Goal: Information Seeking & Learning: Understand process/instructions

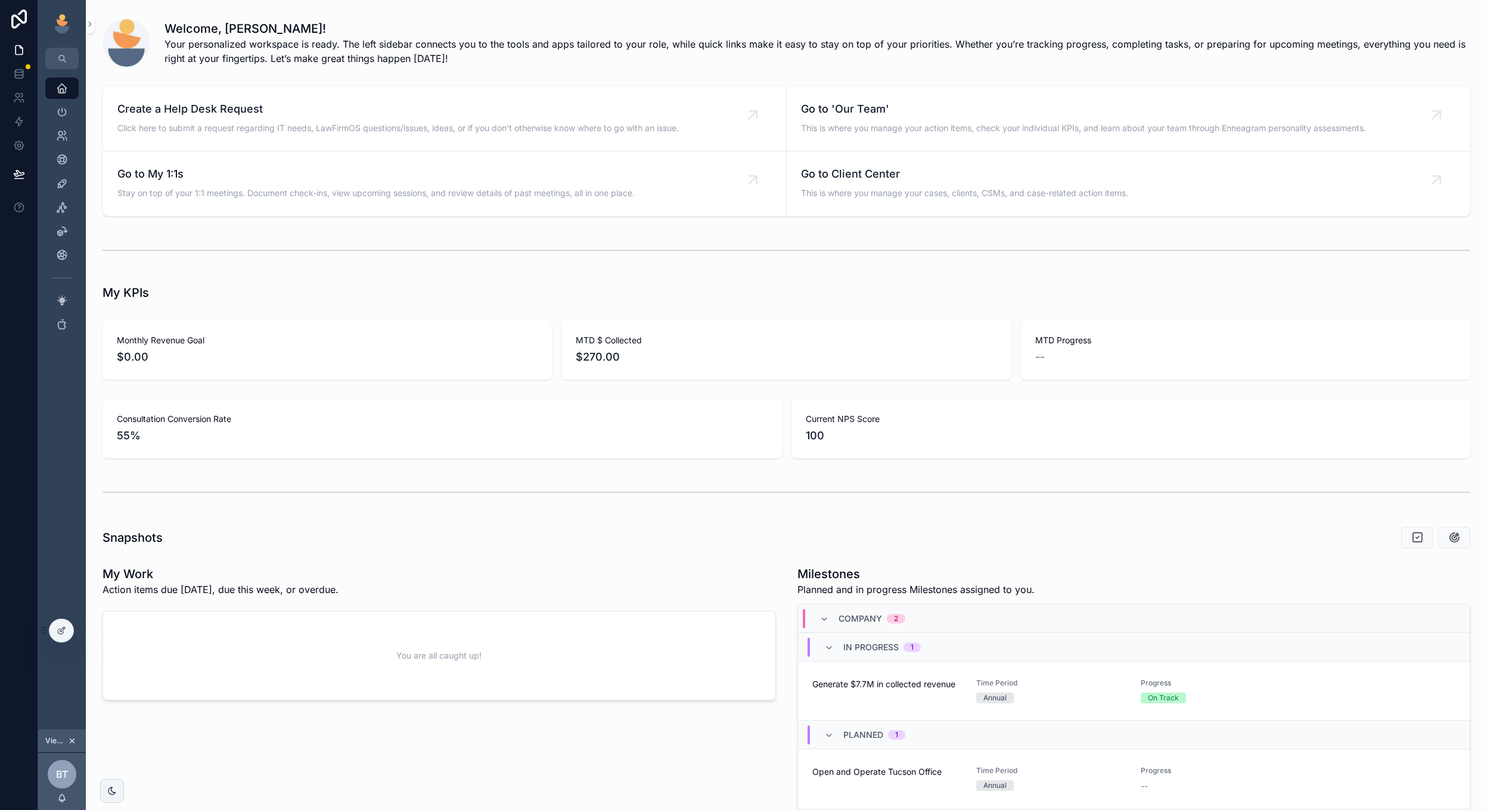
scroll to position [100, 0]
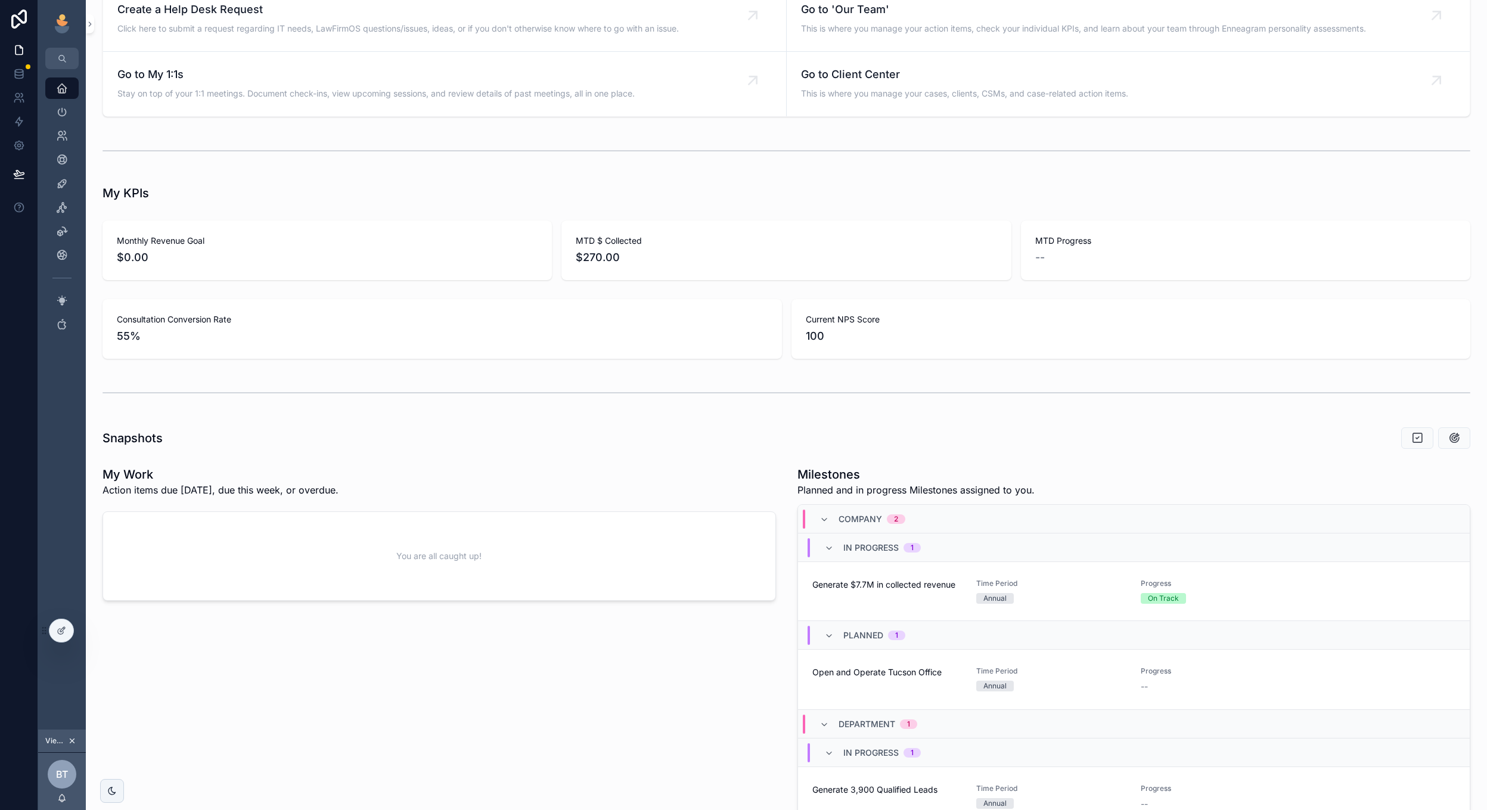
click at [72, 742] on icon "scrollable content" at bounding box center [72, 741] width 8 height 8
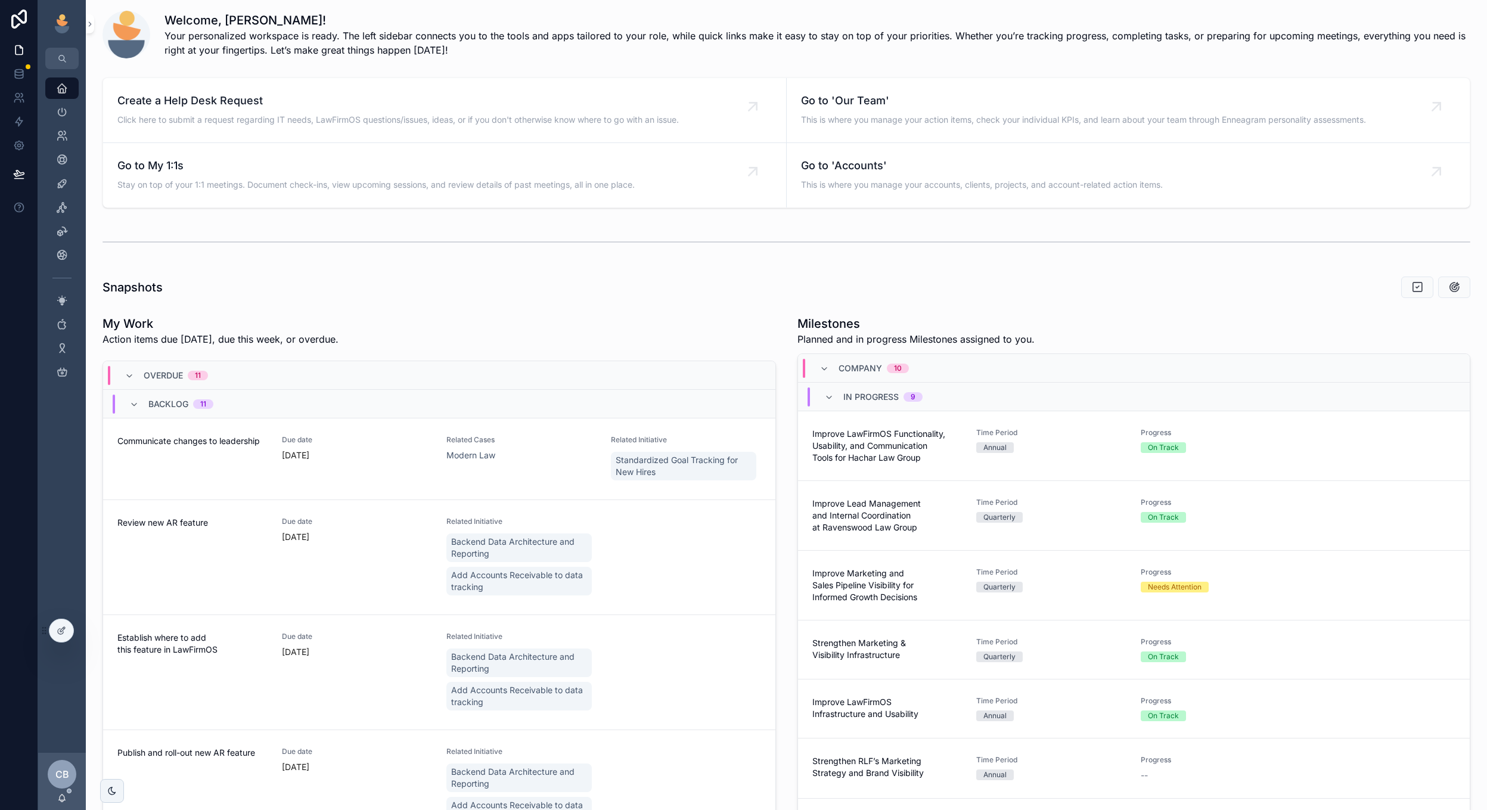
scroll to position [1, 0]
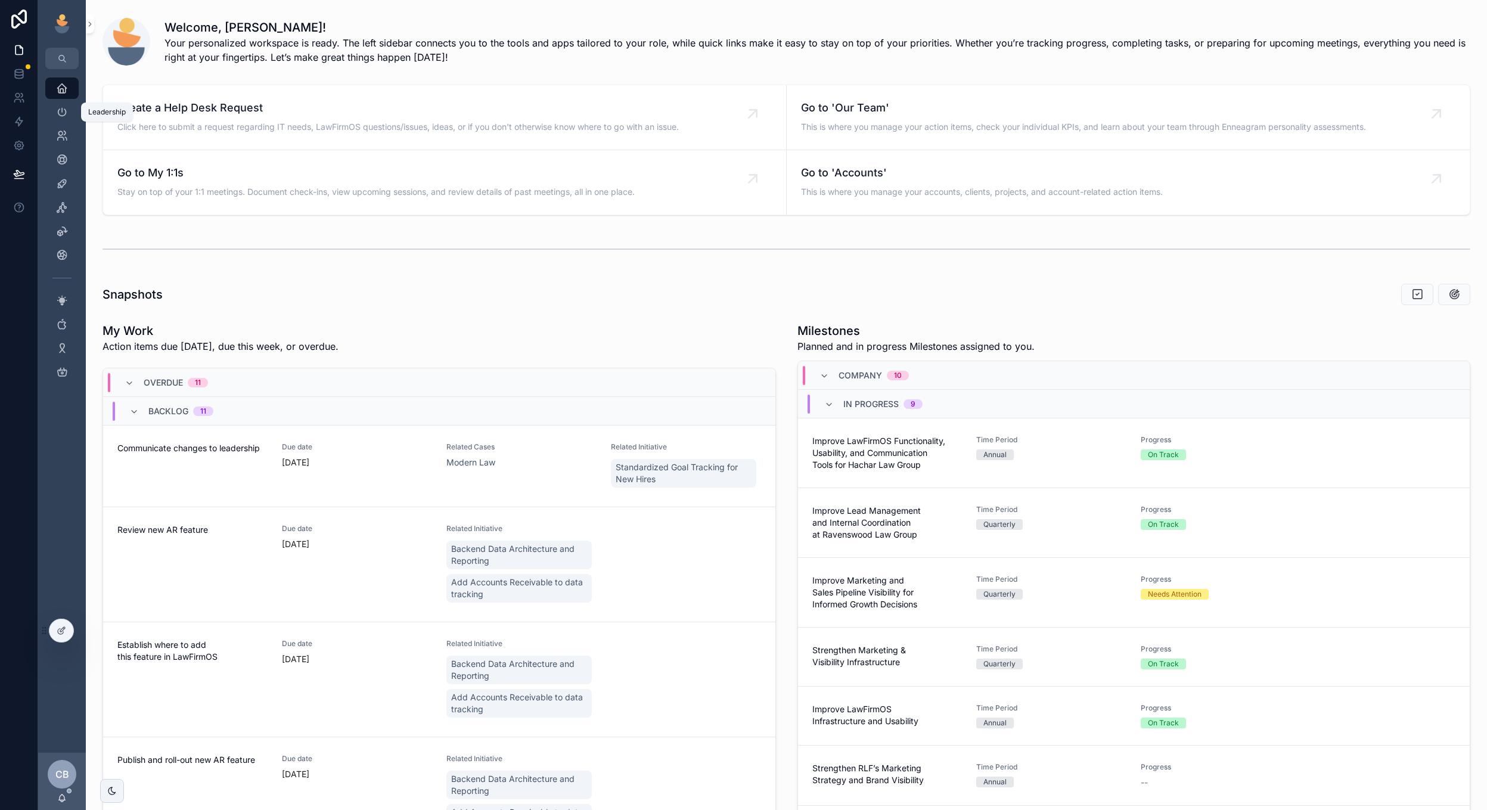
click at [59, 117] on icon "scrollable content" at bounding box center [62, 112] width 12 height 12
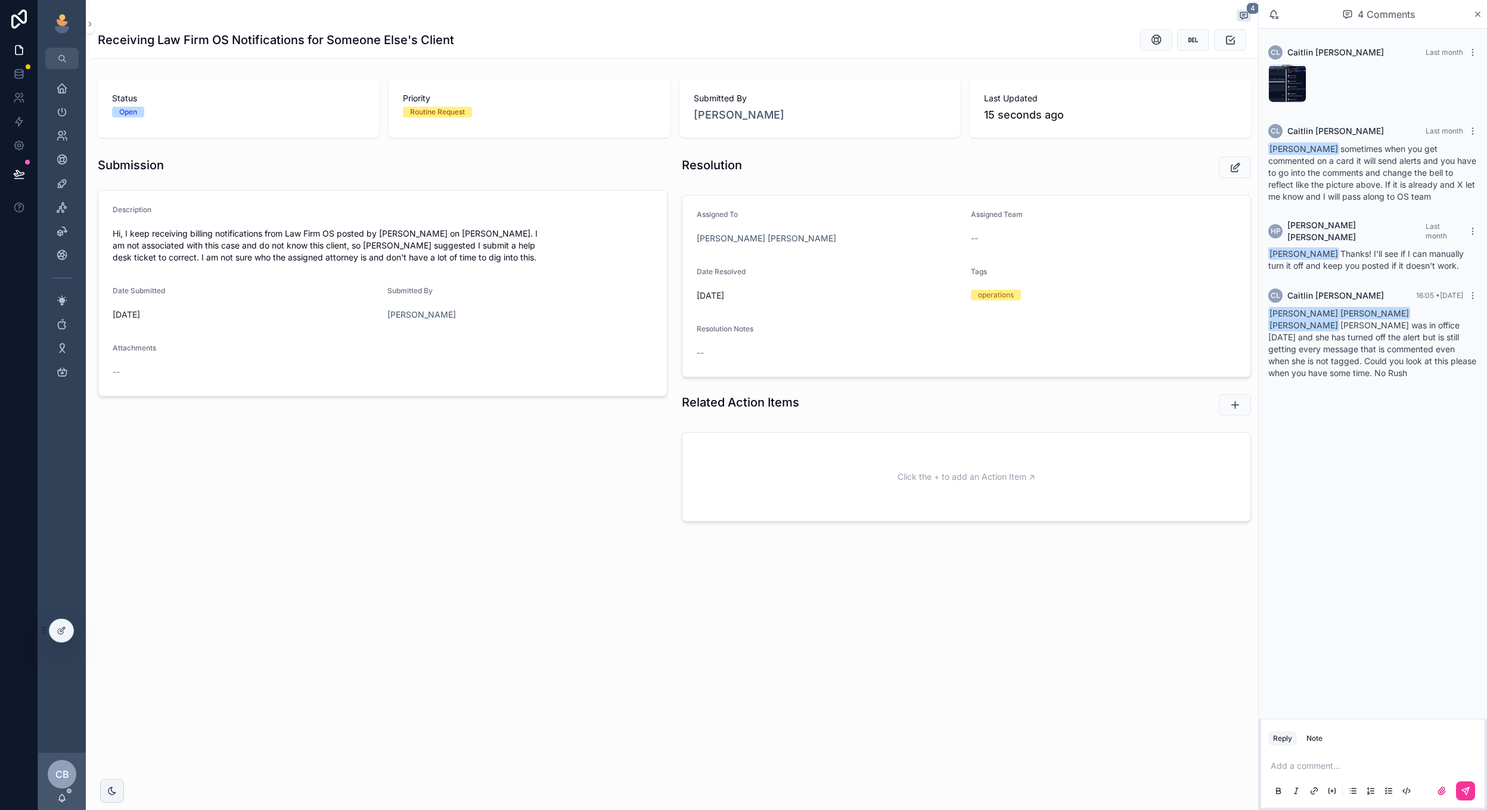
click at [0, 0] on div "Screenshot-2025-09-30-at-3.50.48-PM .png" at bounding box center [0, 0] width 0 height 0
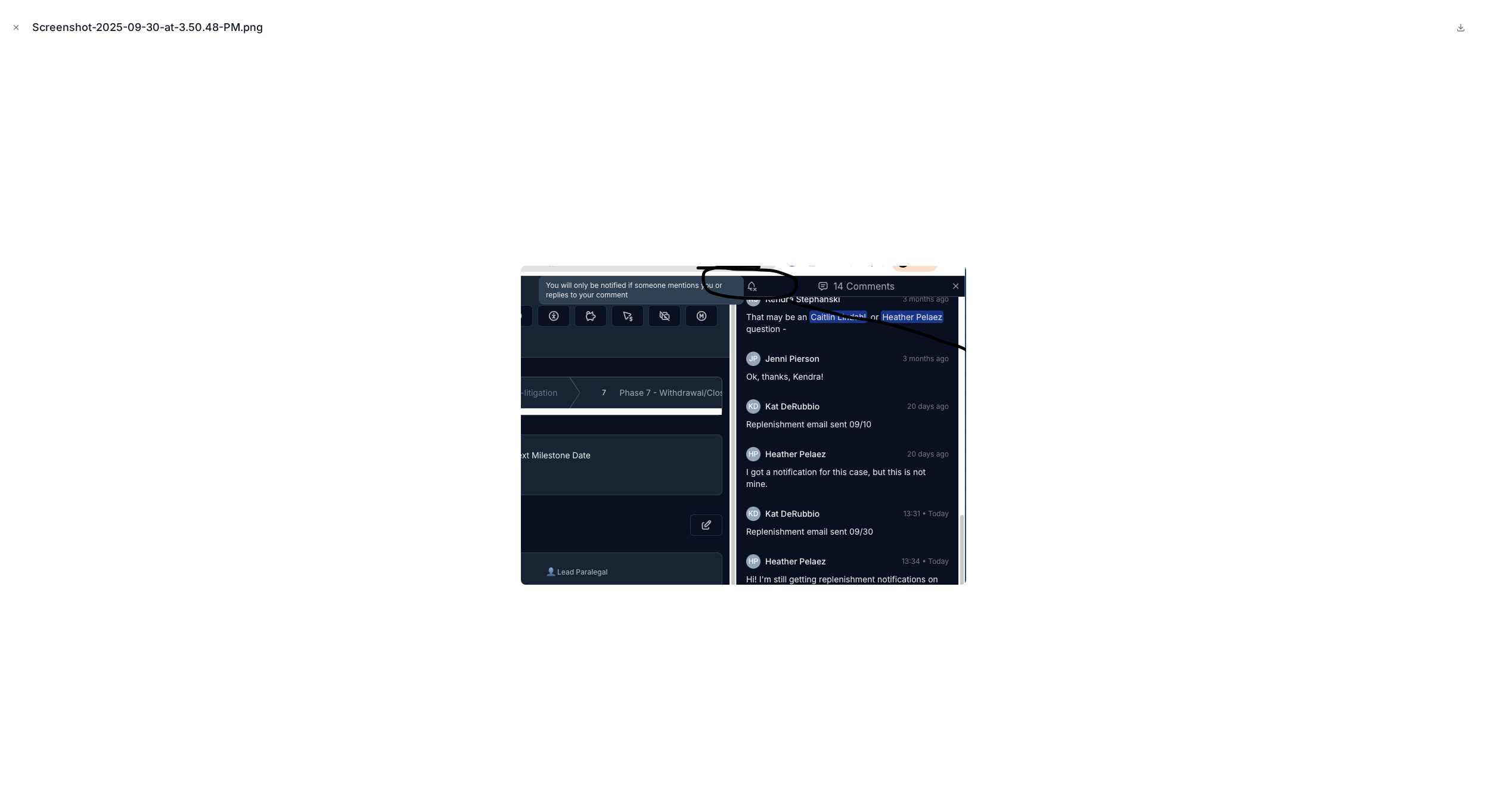
click at [18, 21] on button "Close modal" at bounding box center [16, 27] width 13 height 13
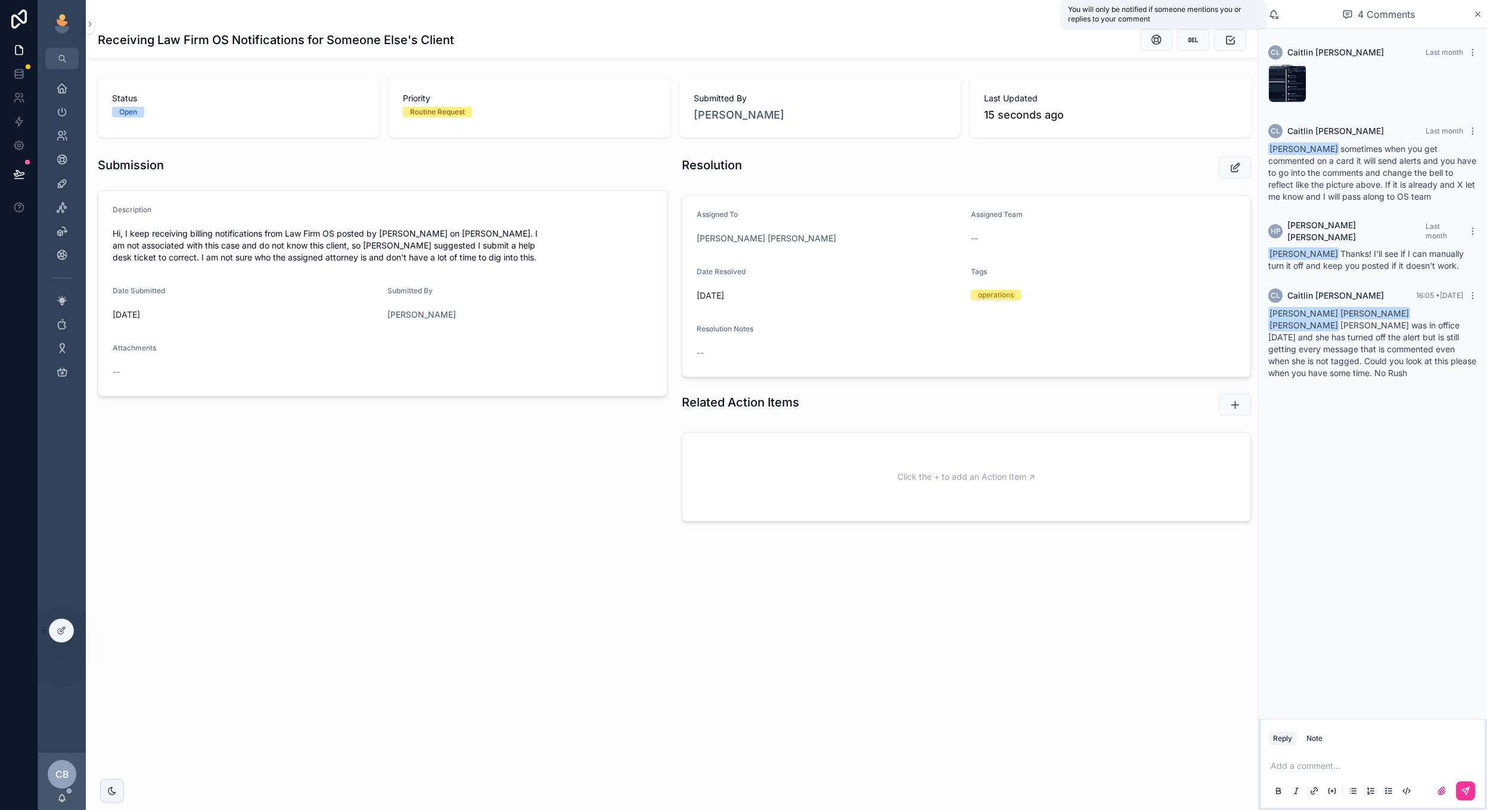
click at [1271, 18] on icon "scrollable content" at bounding box center [1273, 14] width 11 height 11
click at [1275, 12] on icon "scrollable content" at bounding box center [1273, 14] width 11 height 11
click at [1273, 14] on icon "scrollable content" at bounding box center [1273, 14] width 11 height 11
click at [1274, 15] on icon "scrollable content" at bounding box center [1273, 14] width 11 height 11
click at [1476, 12] on icon "scrollable content" at bounding box center [1478, 14] width 5 height 5
